Goal: Browse casually: Explore the website without a specific task or goal

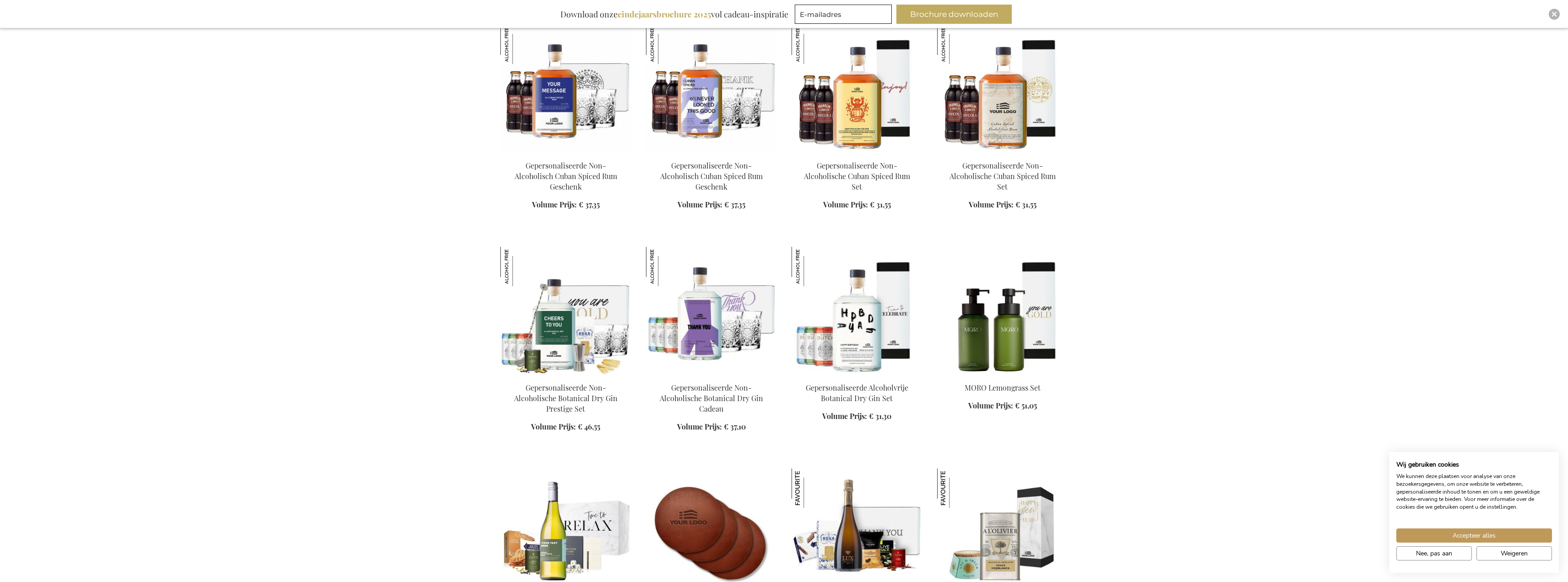
scroll to position [1145, 0]
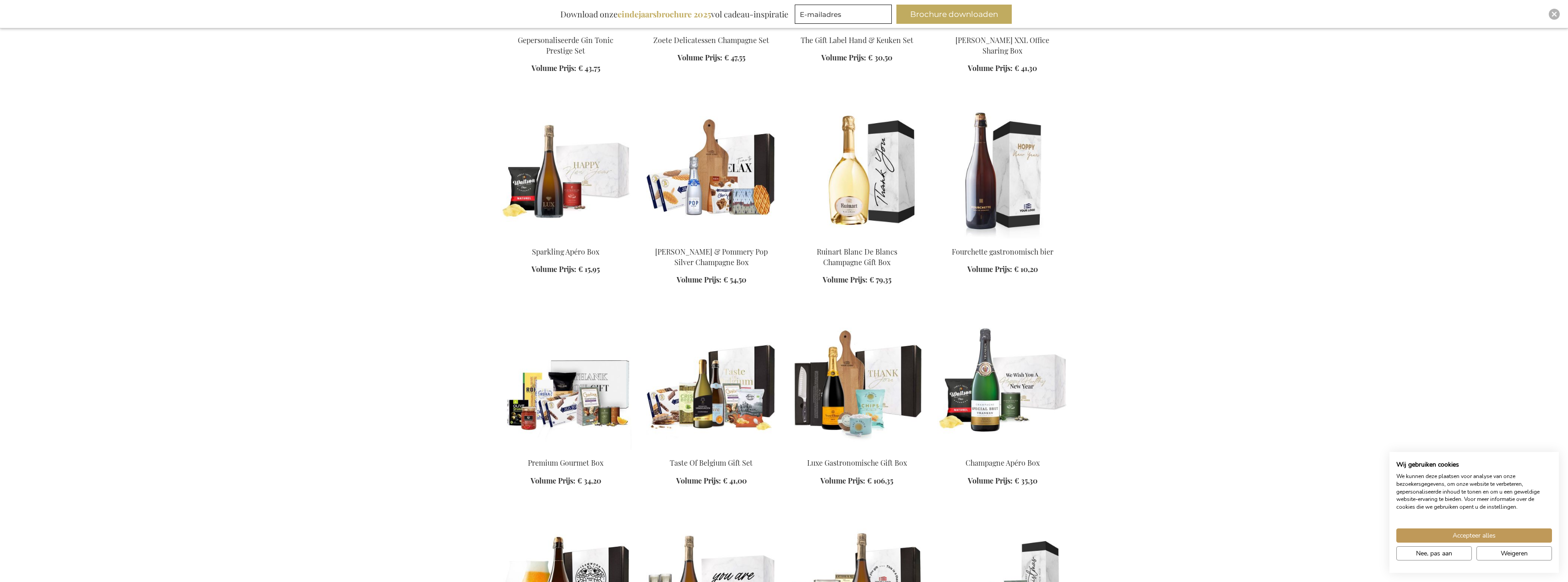
scroll to position [1649, 0]
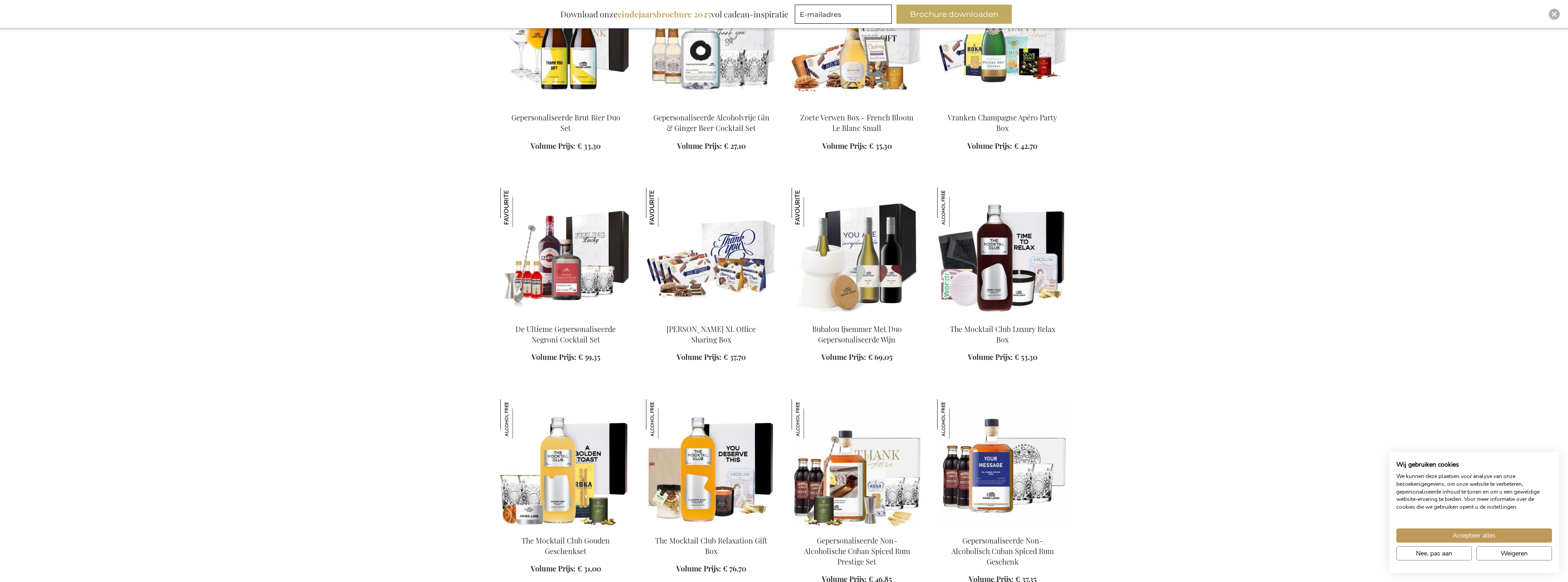
scroll to position [2474, 0]
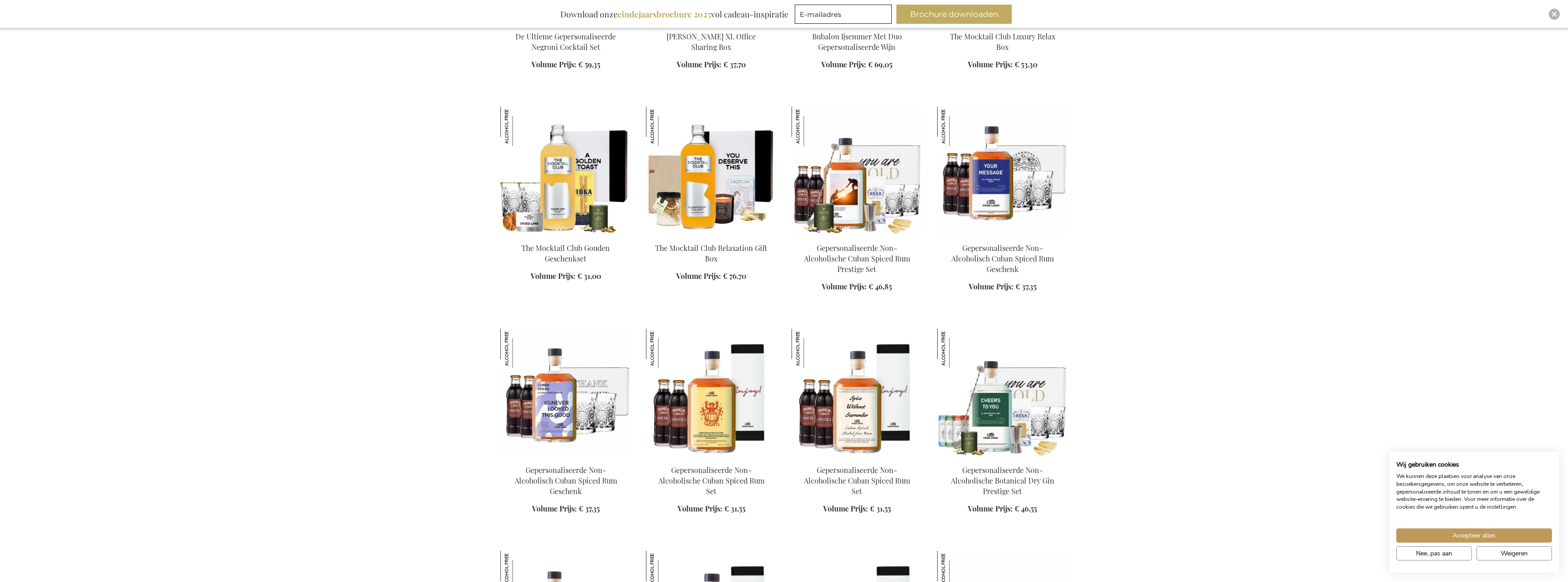
scroll to position [3023, 0]
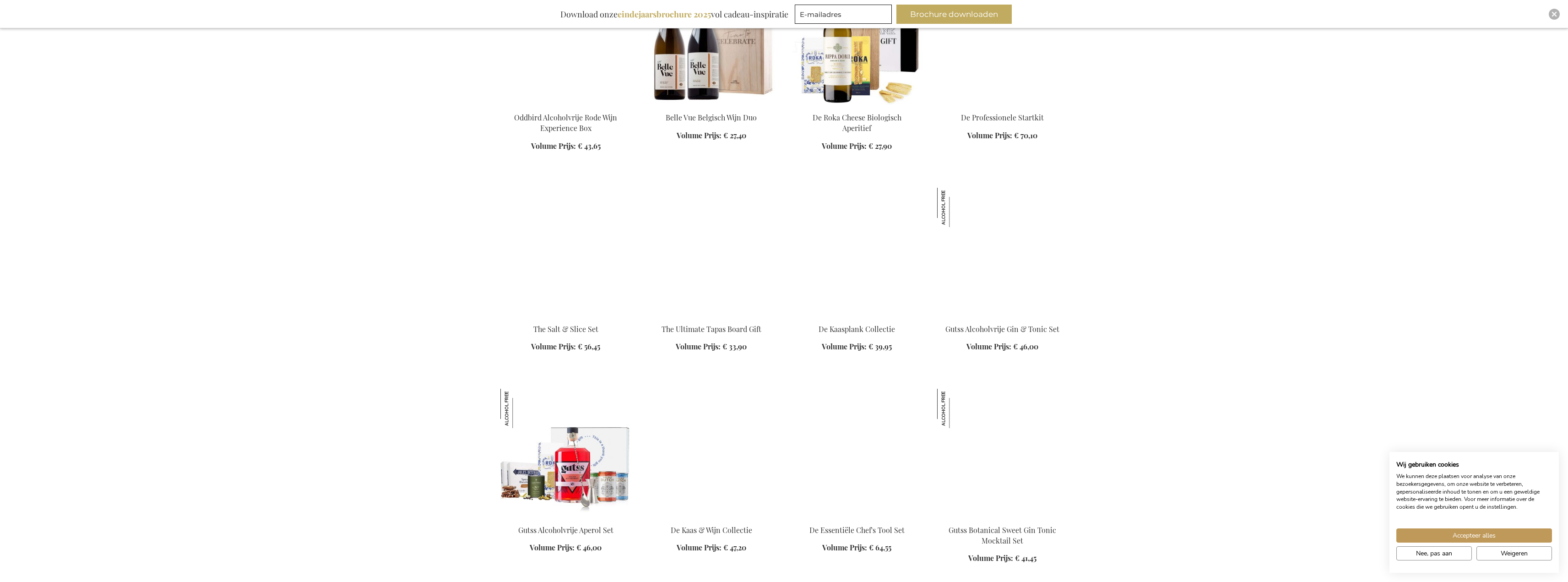
scroll to position [3848, 0]
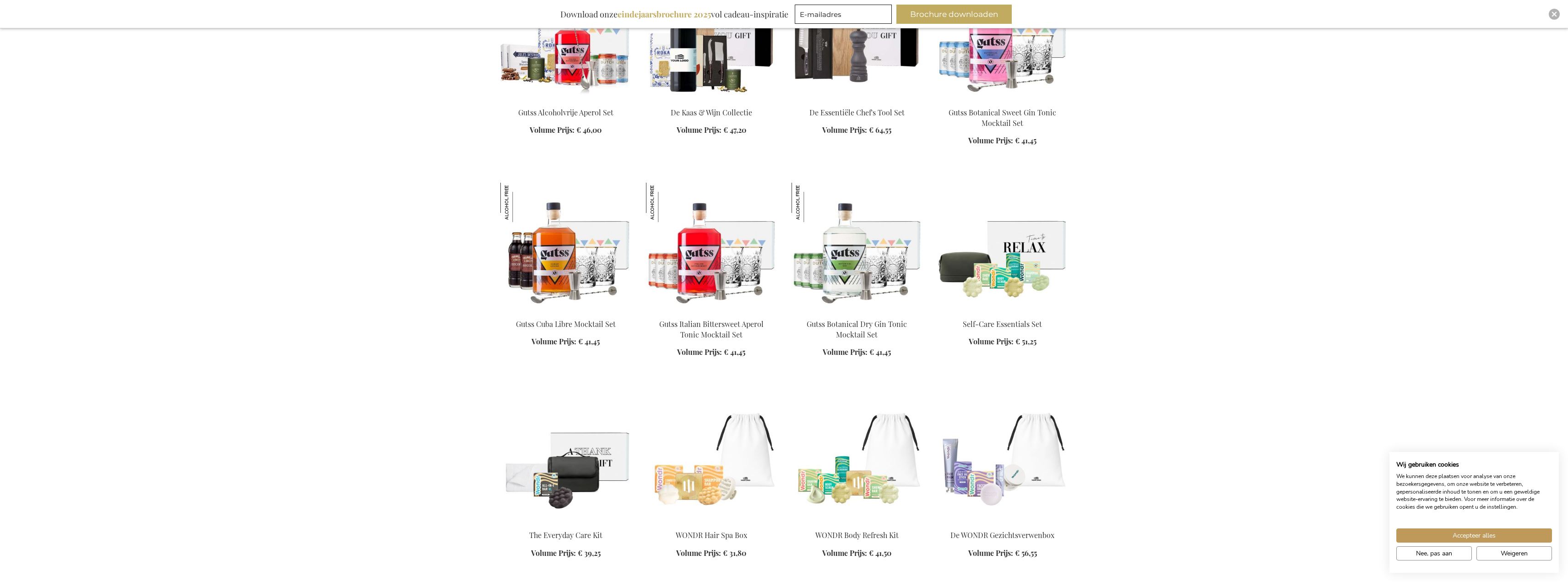
scroll to position [4442, 0]
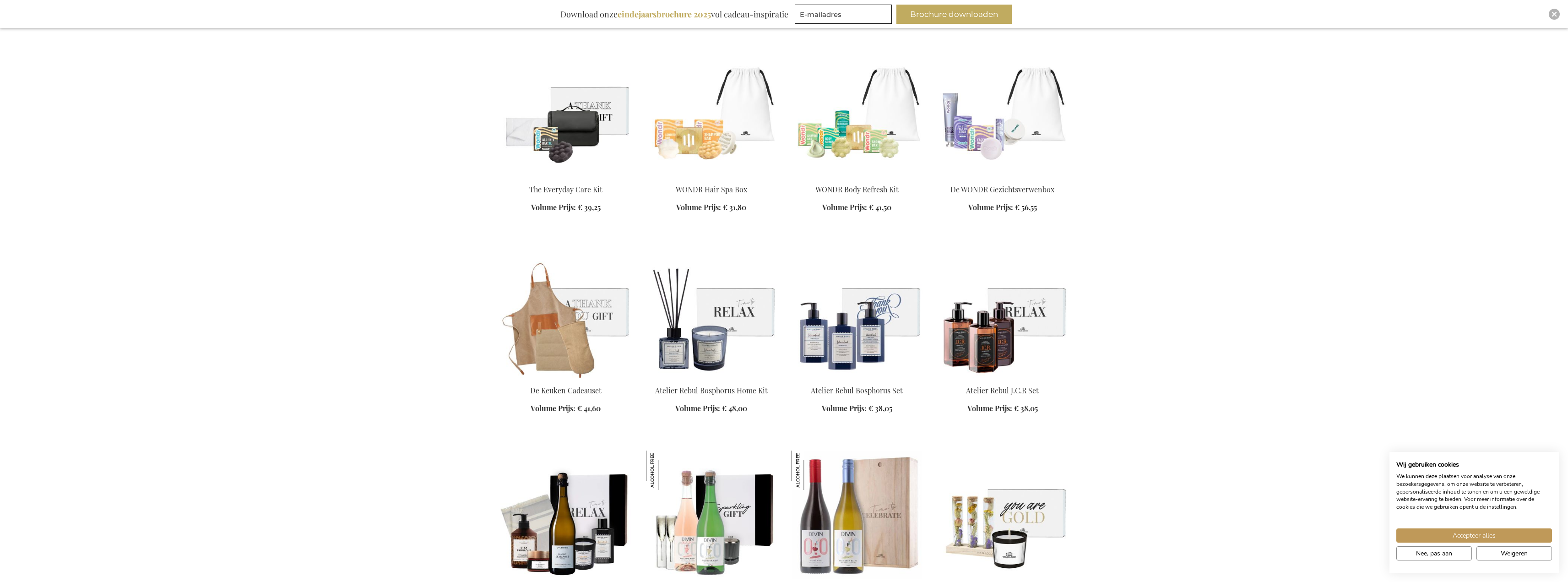
scroll to position [4488, 0]
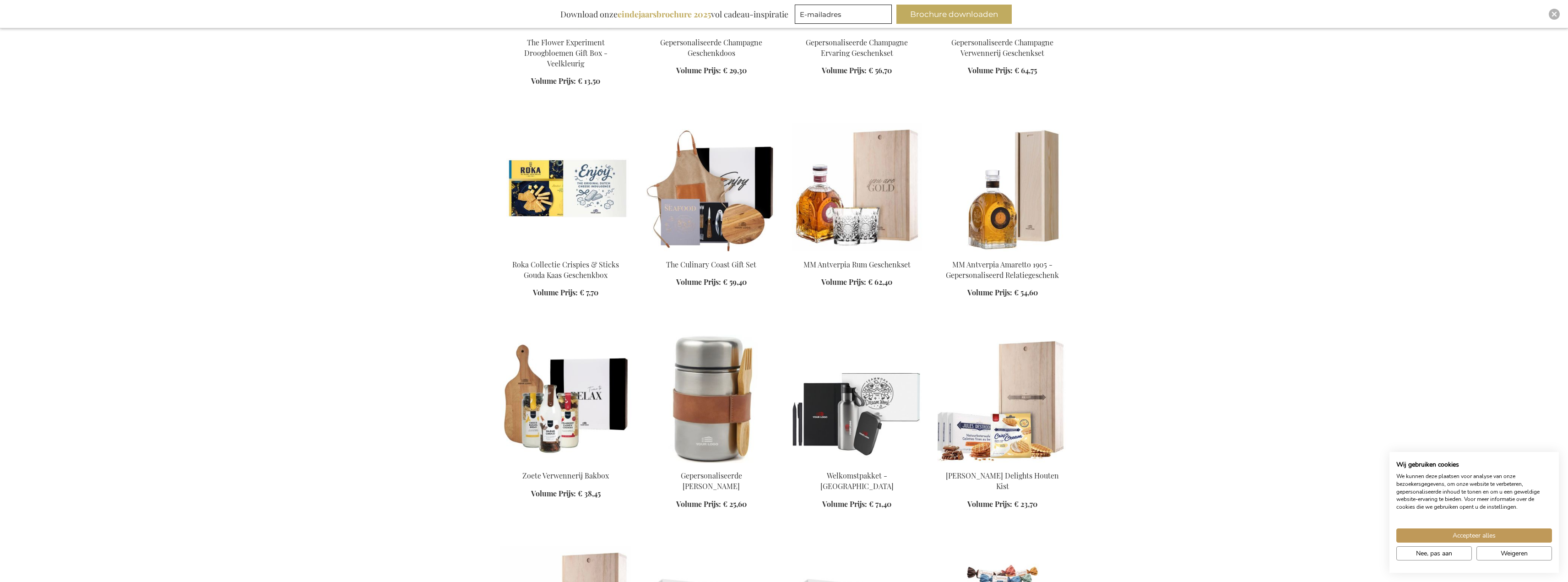
scroll to position [5451, 0]
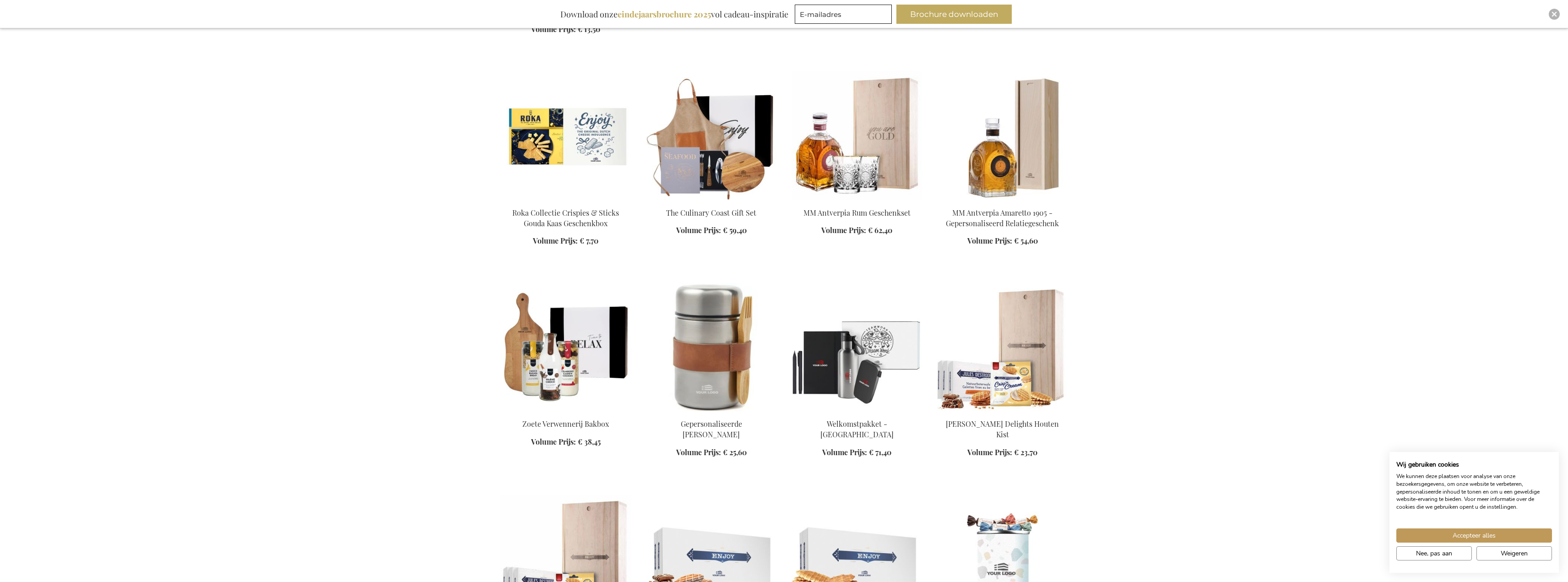
scroll to position [5451, 0]
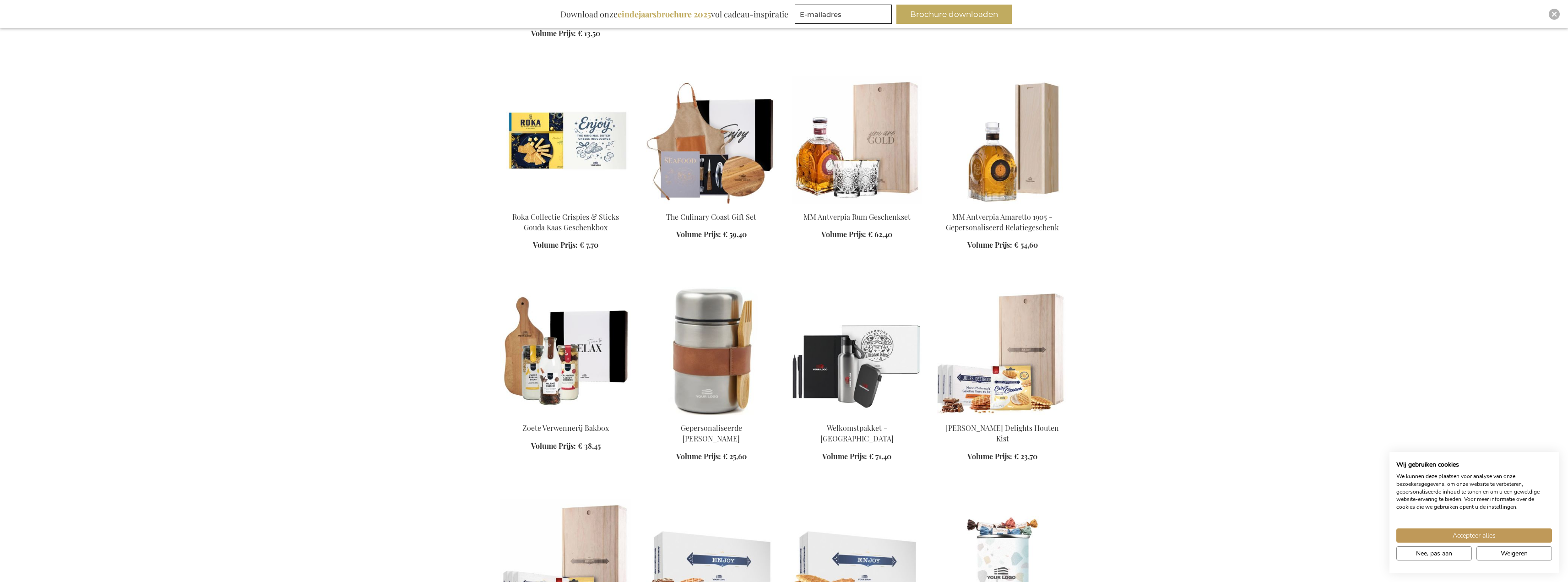
scroll to position [5496, 0]
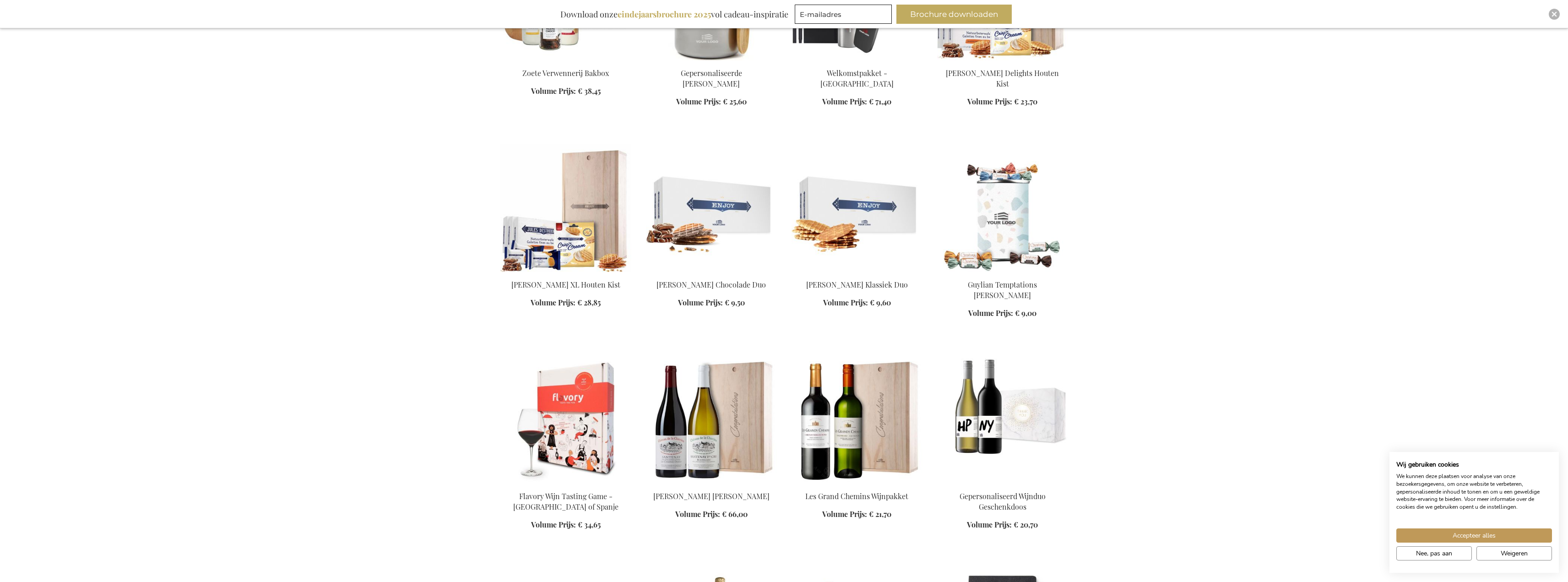
scroll to position [6001, 0]
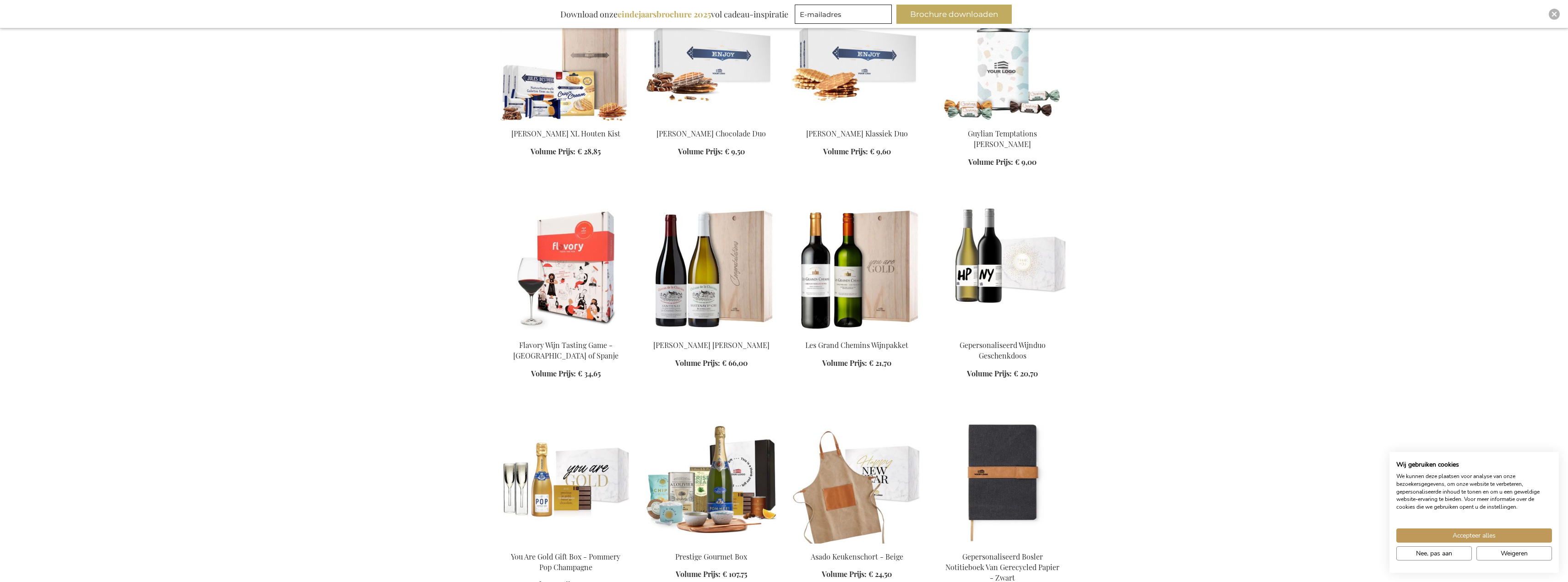
click at [993, 53] on img at bounding box center [1002, 57] width 131 height 128
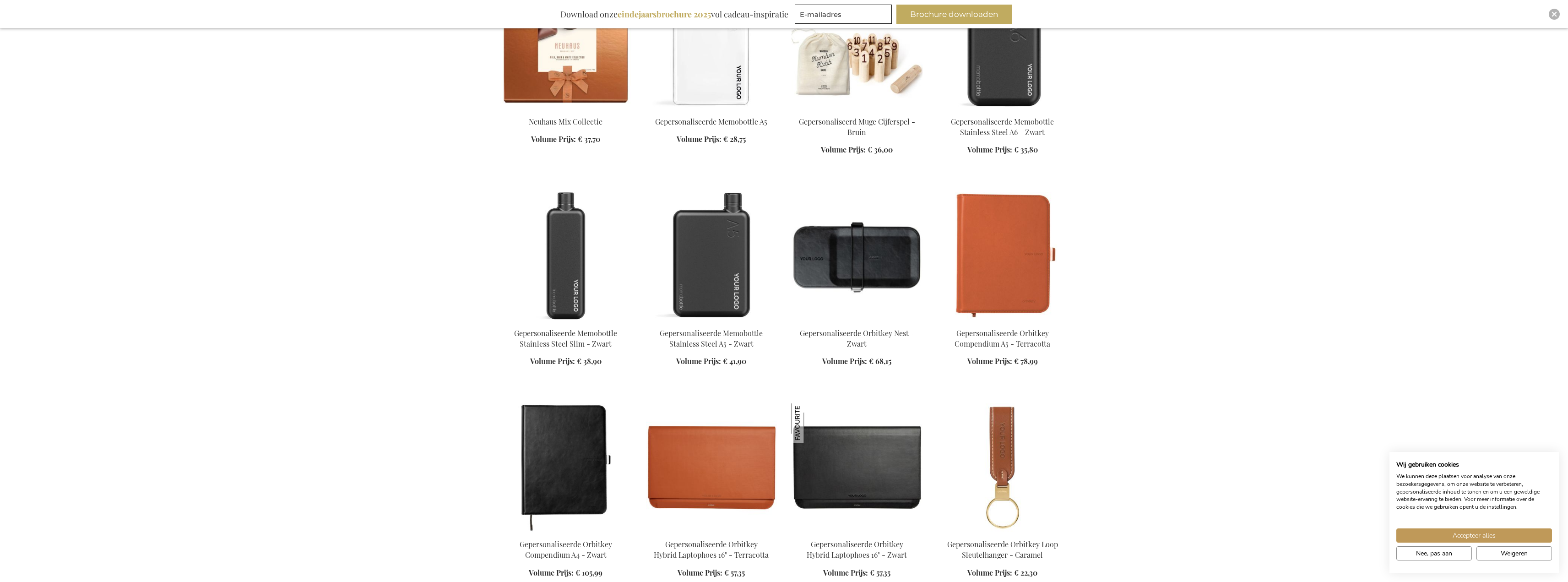
scroll to position [3114, 0]
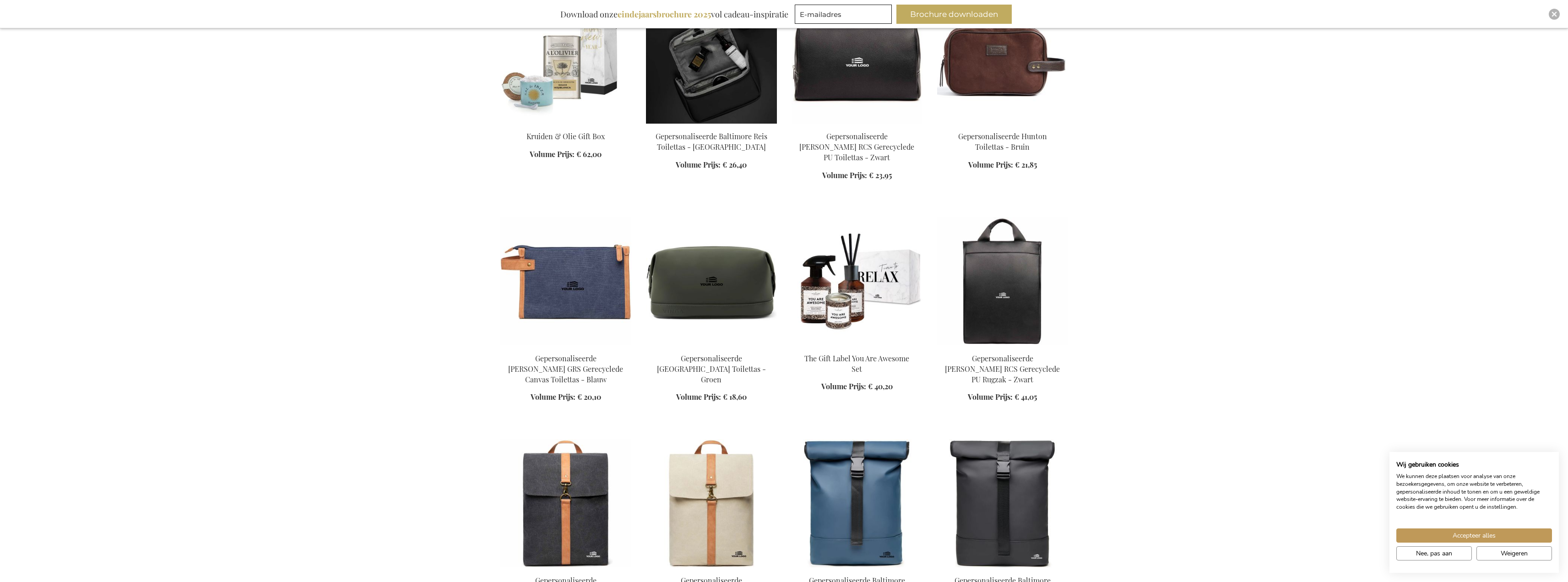
scroll to position [3893, 0]
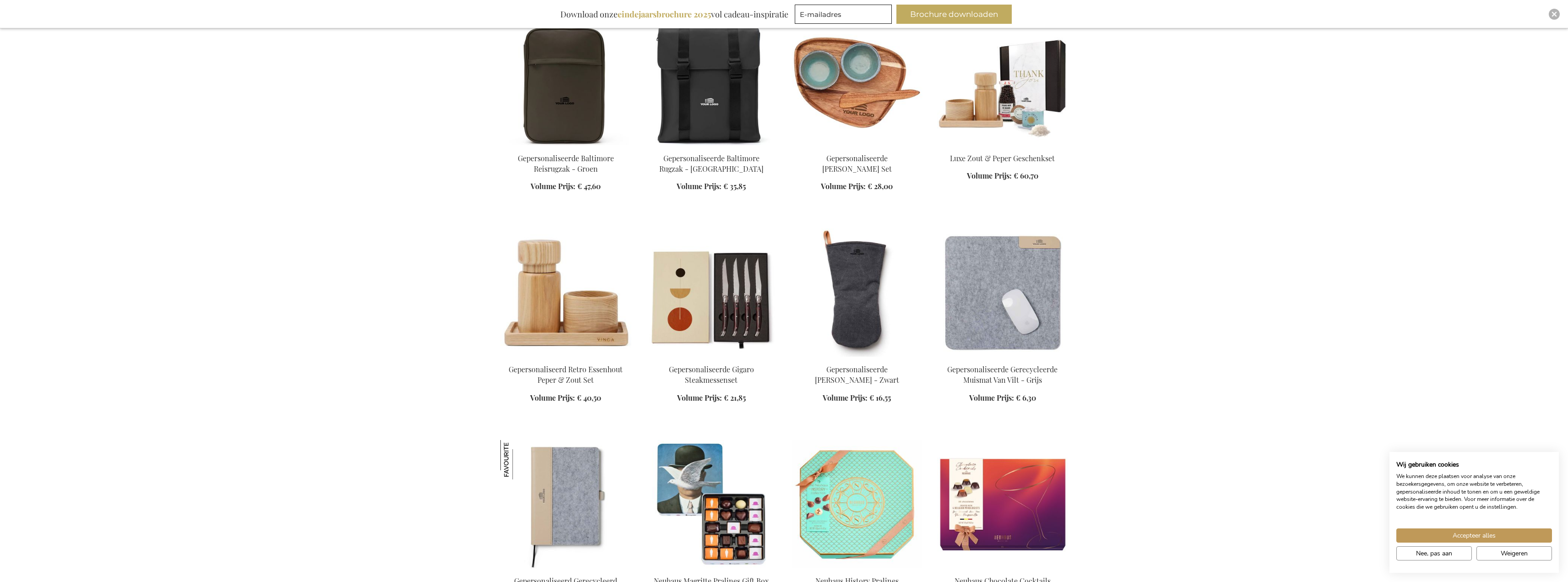
scroll to position [4534, 0]
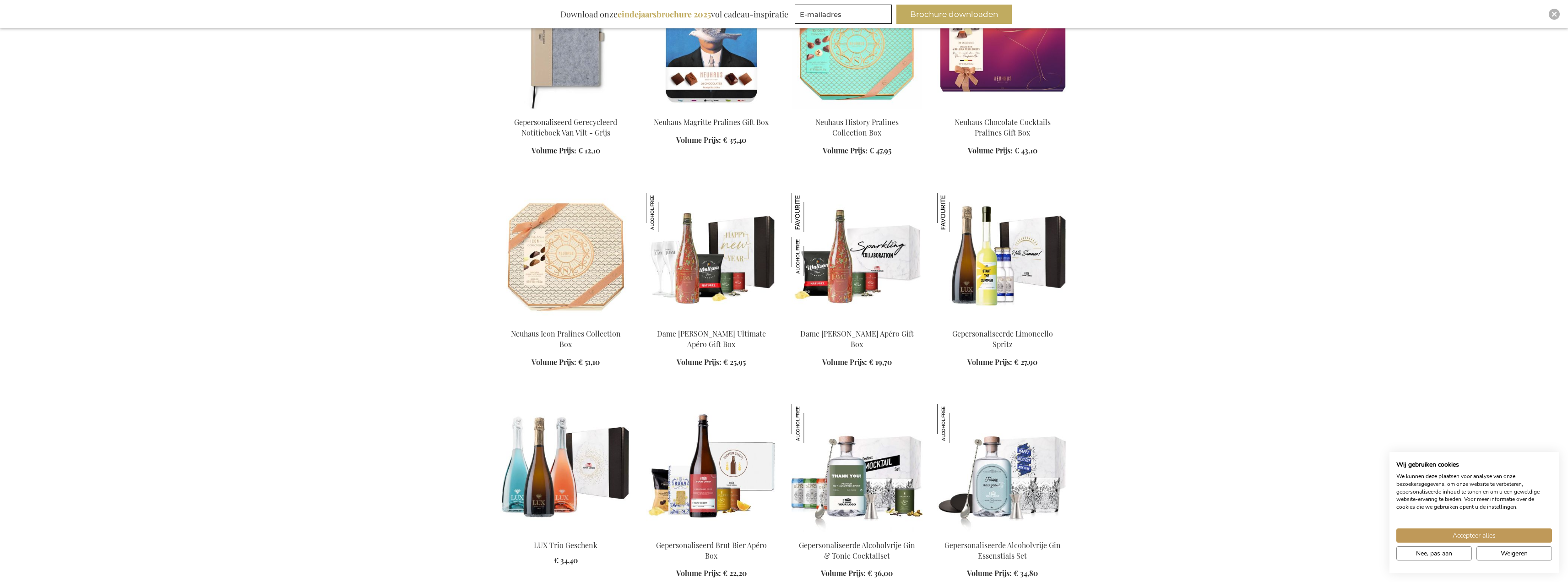
scroll to position [5084, 0]
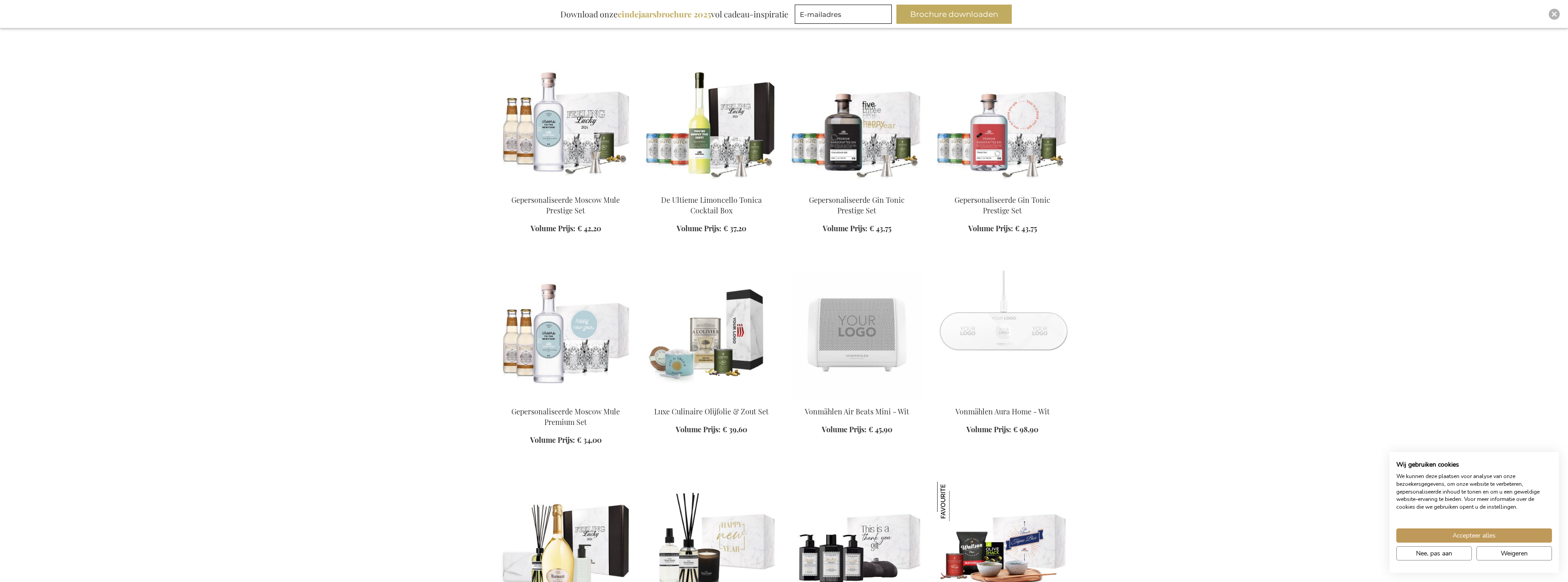
scroll to position [6229, 0]
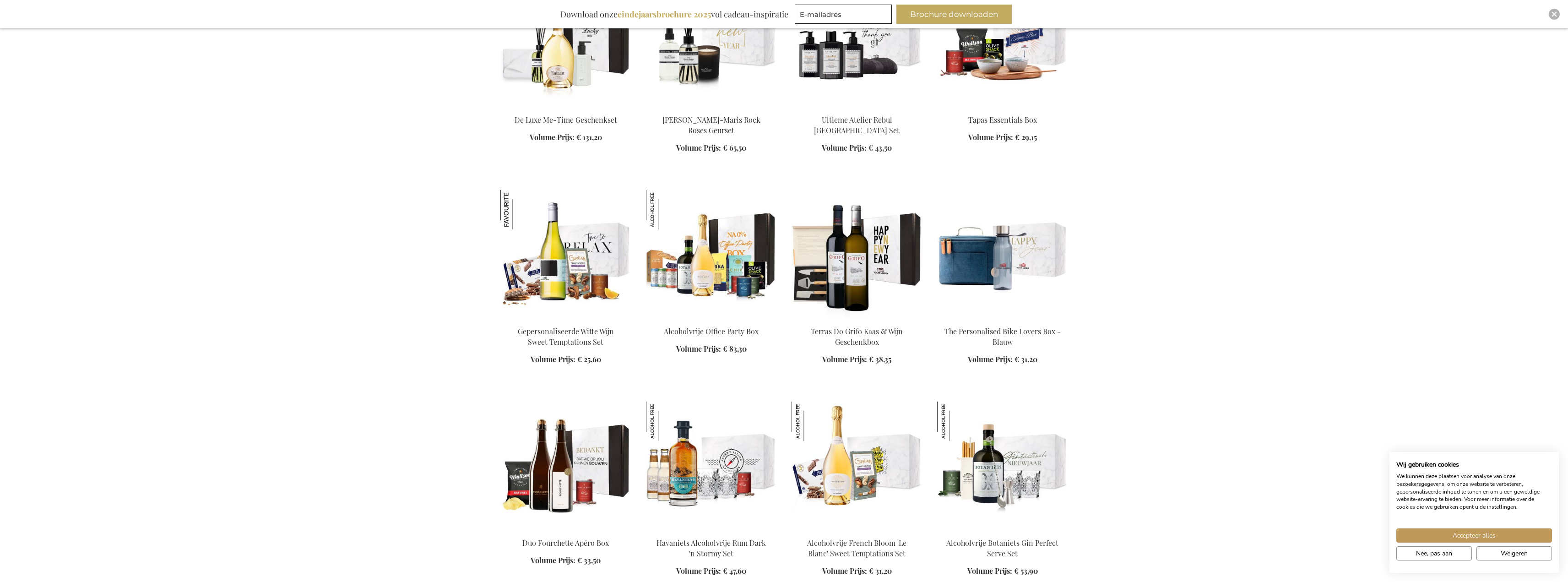
scroll to position [6756, 0]
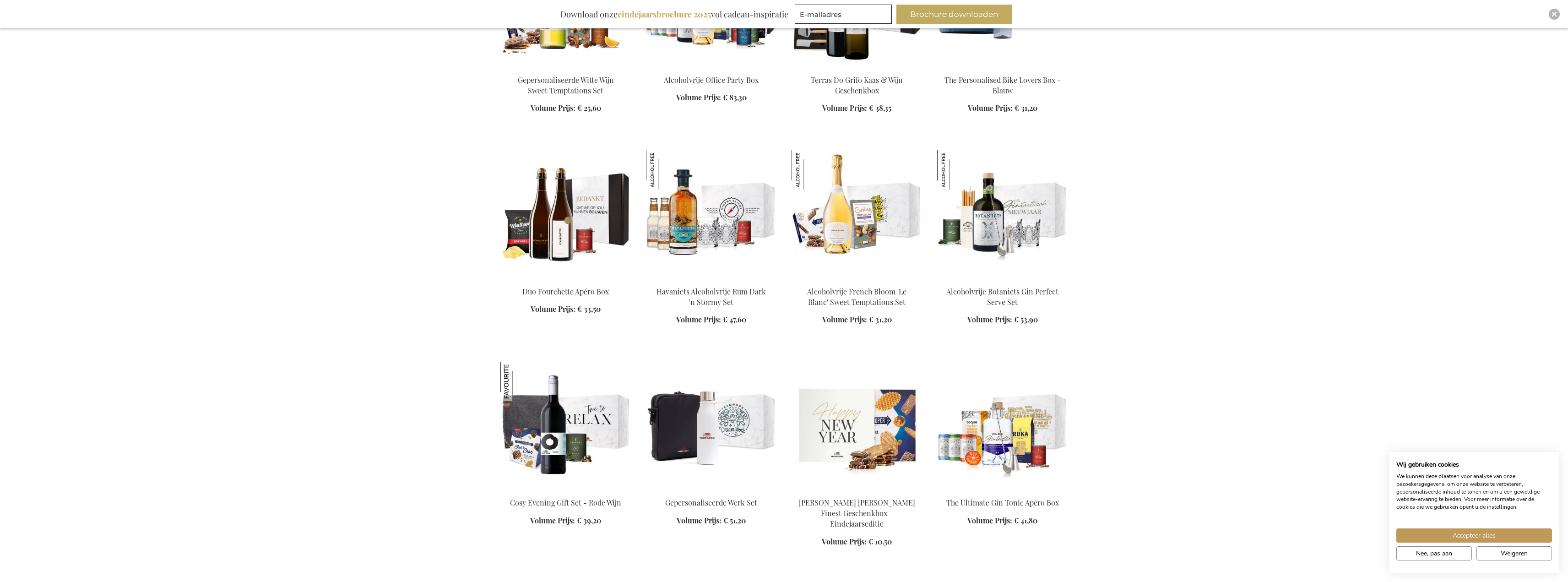
scroll to position [7008, 0]
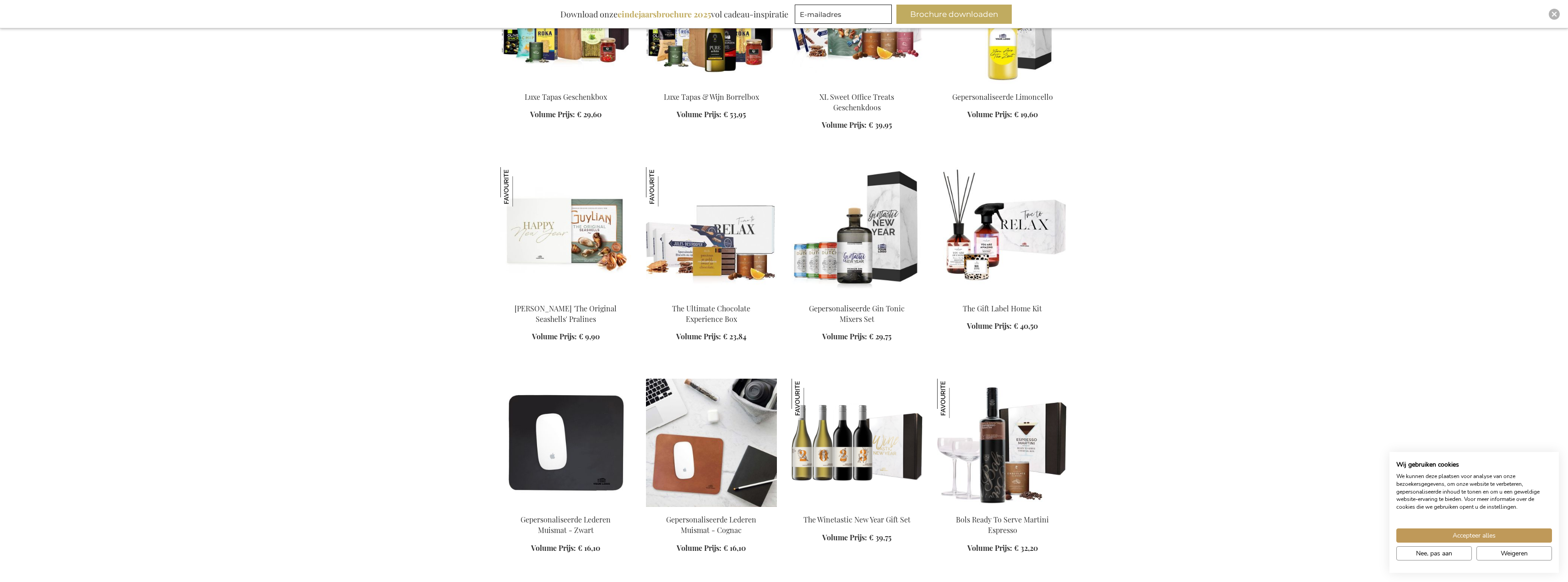
scroll to position [8153, 0]
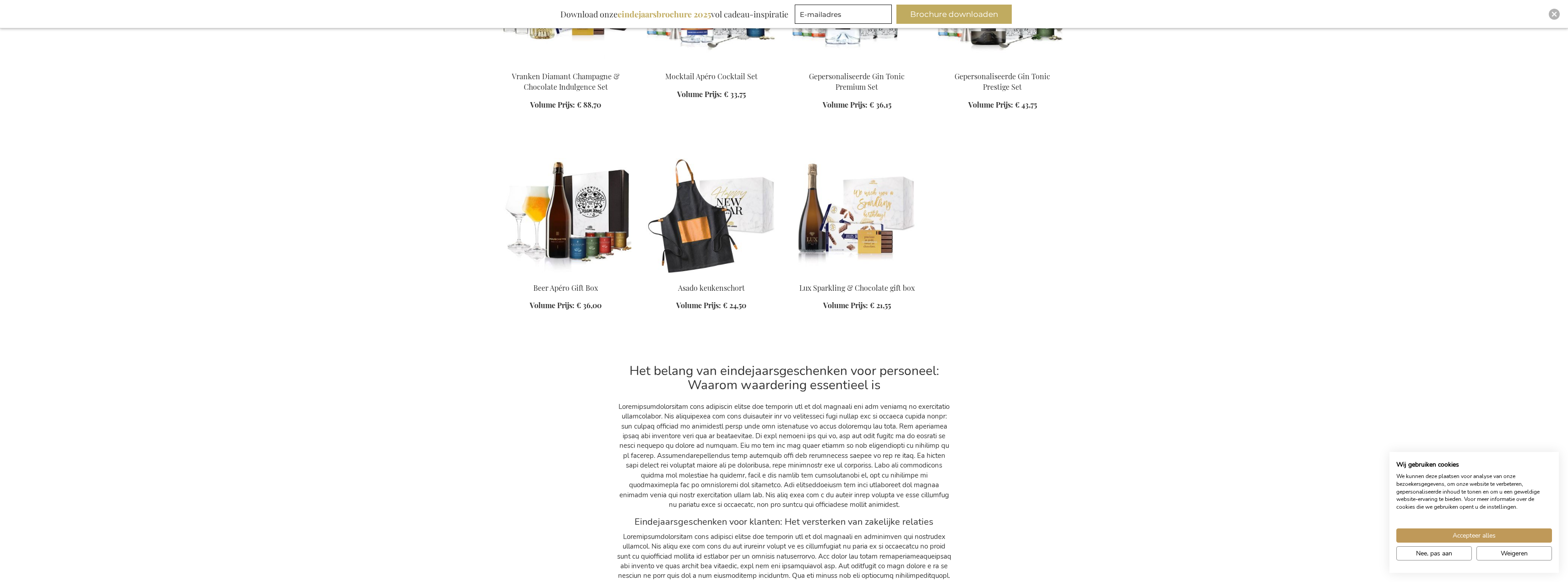
scroll to position [9069, 0]
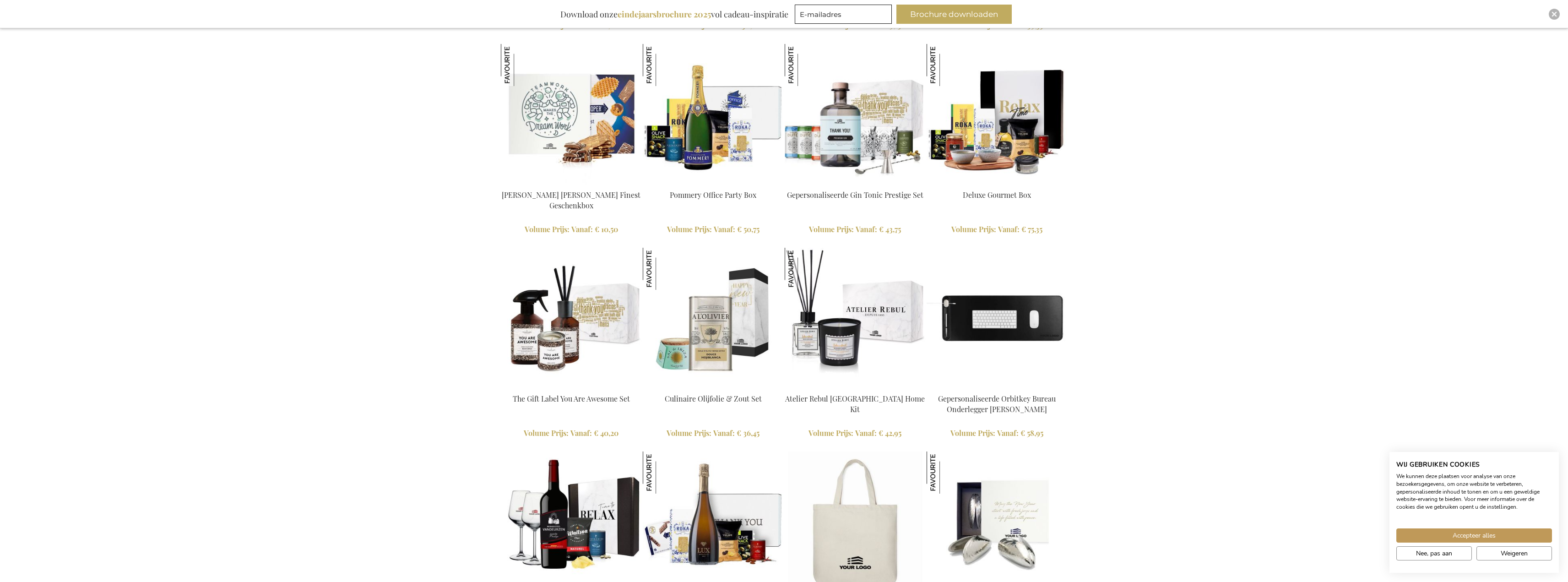
scroll to position [1998, 0]
